Goal: Task Accomplishment & Management: Manage account settings

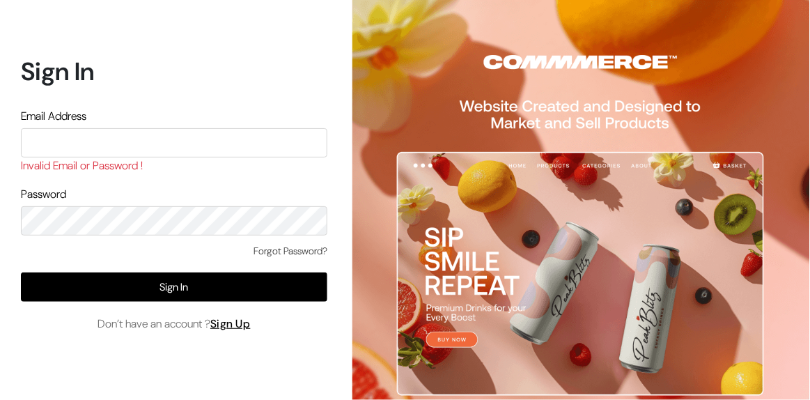
type input "[EMAIL_ADDRESS][DOMAIN_NAME]"
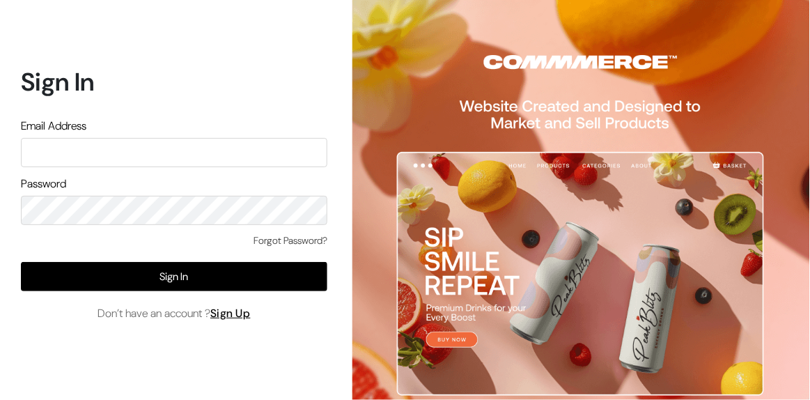
type input "somnath@outdoinc.com"
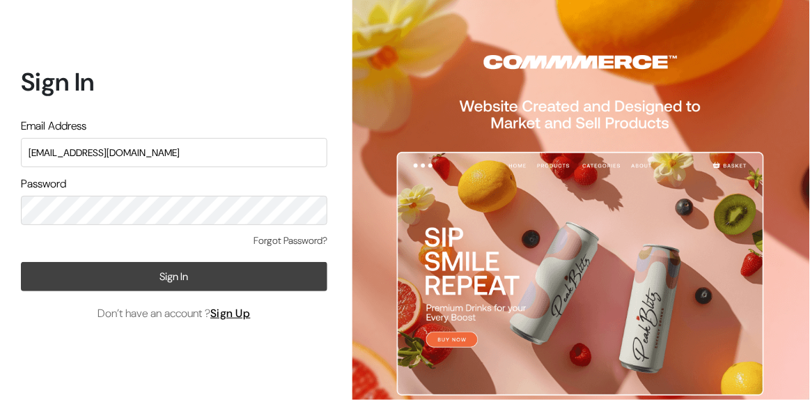
click at [42, 283] on button "Sign In" at bounding box center [174, 276] width 306 height 29
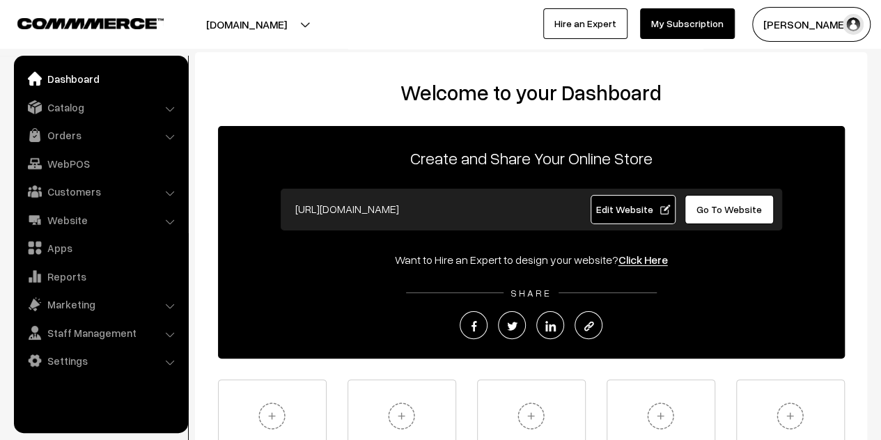
click at [782, 26] on button "[PERSON_NAME]" at bounding box center [811, 24] width 118 height 35
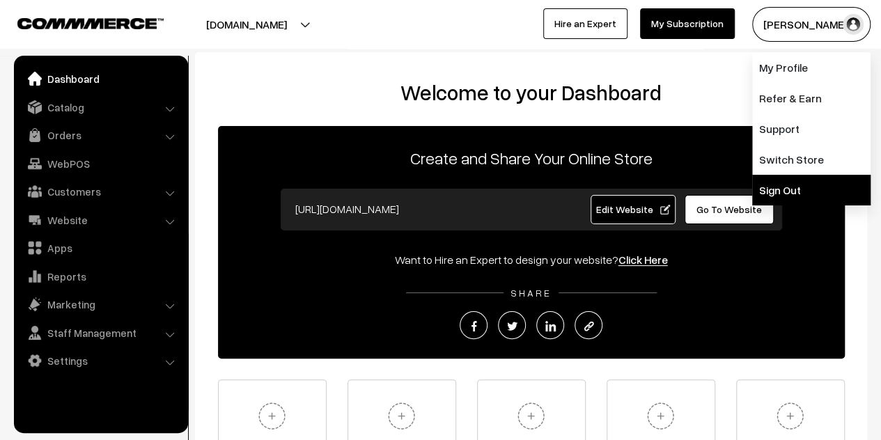
click at [791, 195] on link "Sign Out" at bounding box center [811, 190] width 118 height 31
